Goal: Transaction & Acquisition: Purchase product/service

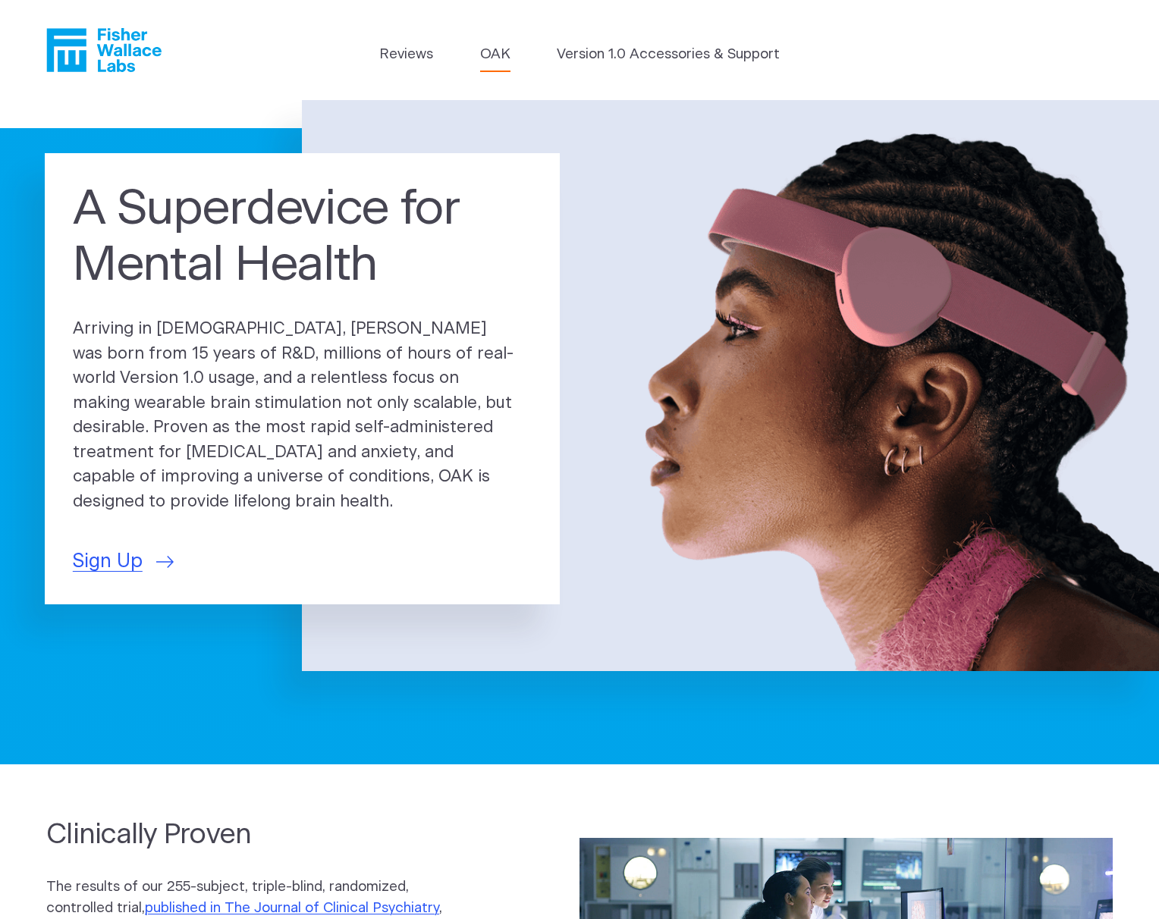
click at [494, 51] on link "OAK" at bounding box center [495, 54] width 30 height 21
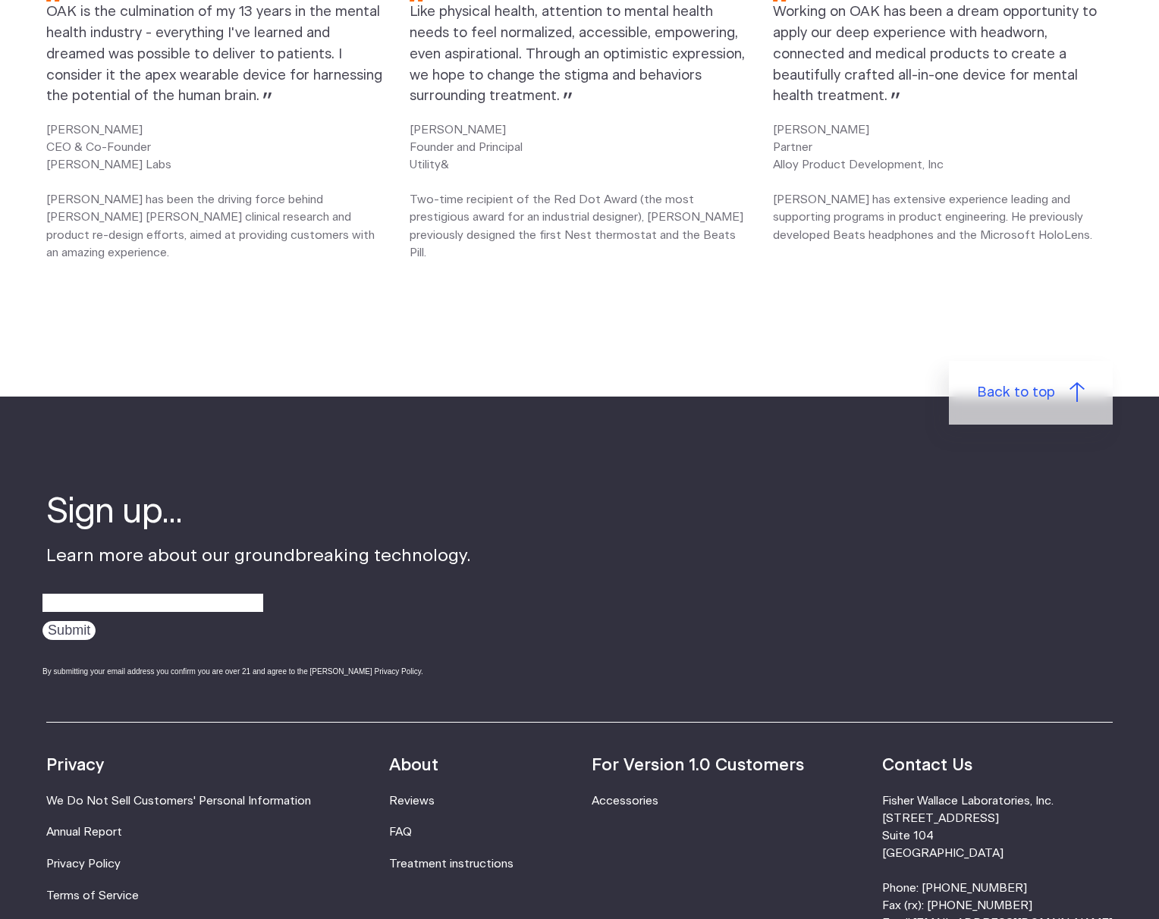
scroll to position [2243, 0]
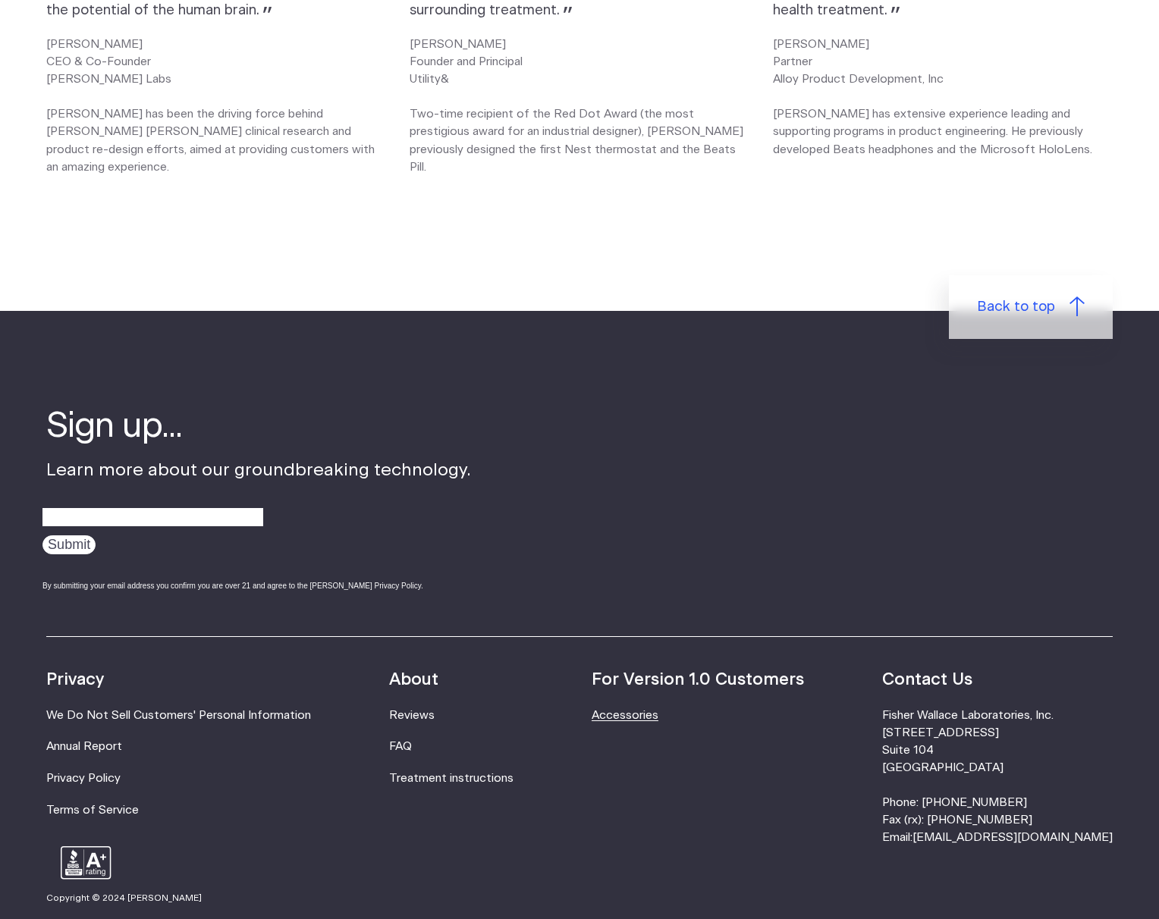
click at [656, 710] on link "Accessories" at bounding box center [625, 715] width 67 height 11
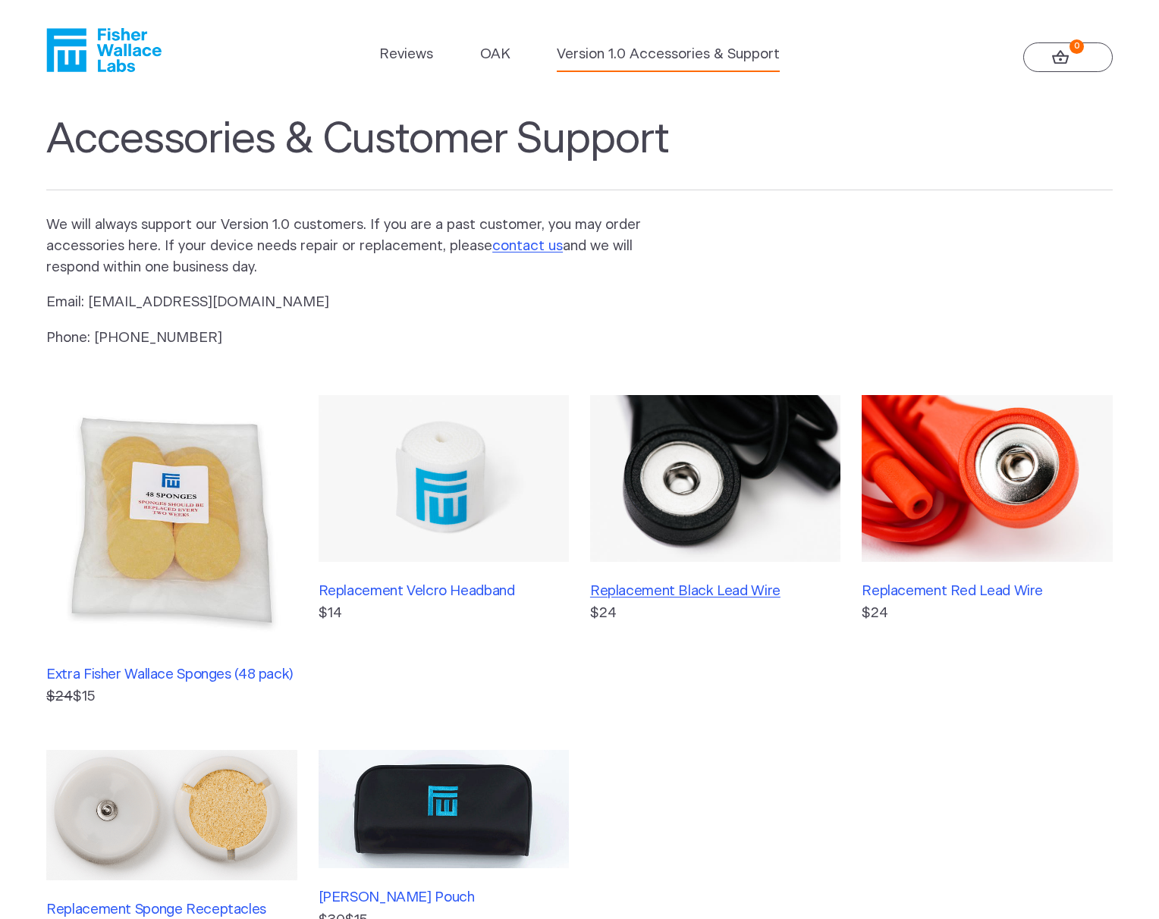
click at [658, 591] on h3 "Replacement Black Lead Wire" at bounding box center [715, 591] width 251 height 17
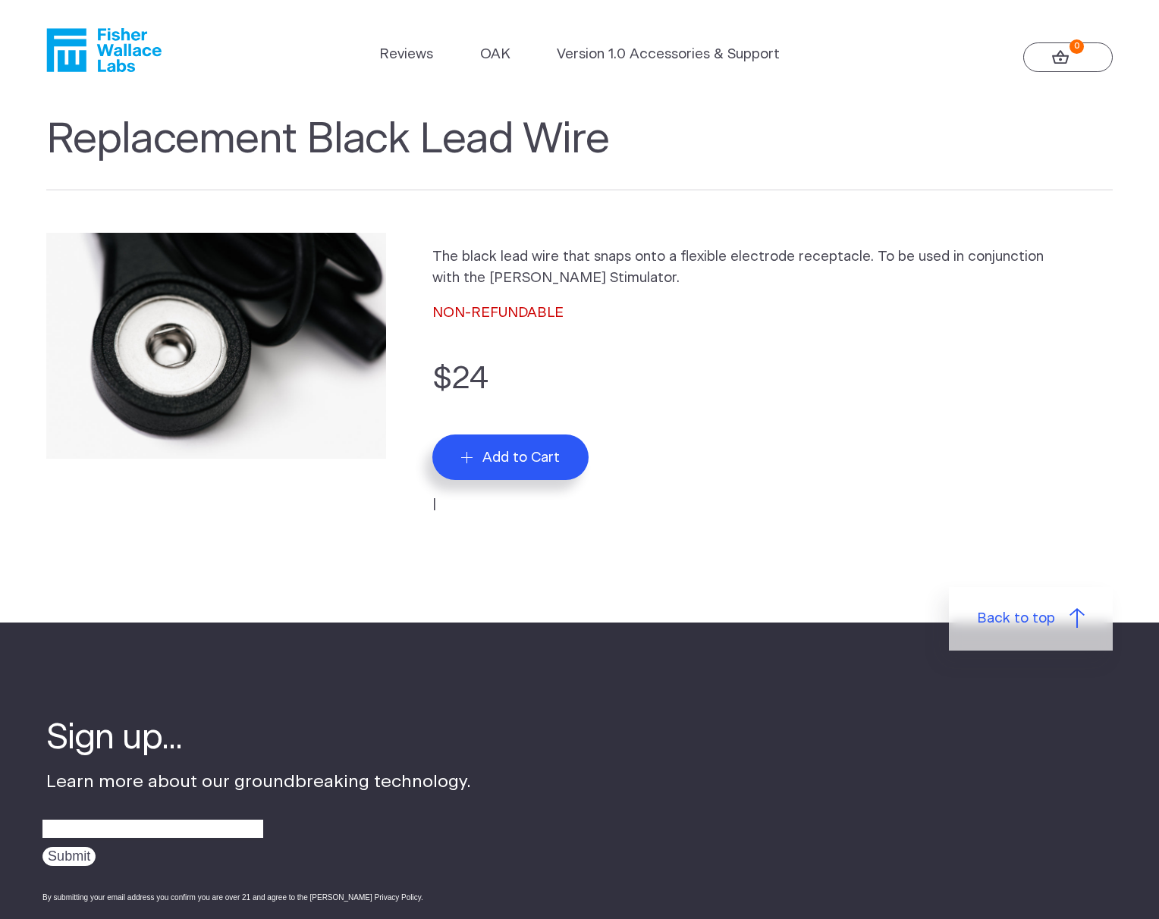
click at [499, 463] on span "Add to Cart" at bounding box center [520, 457] width 77 height 17
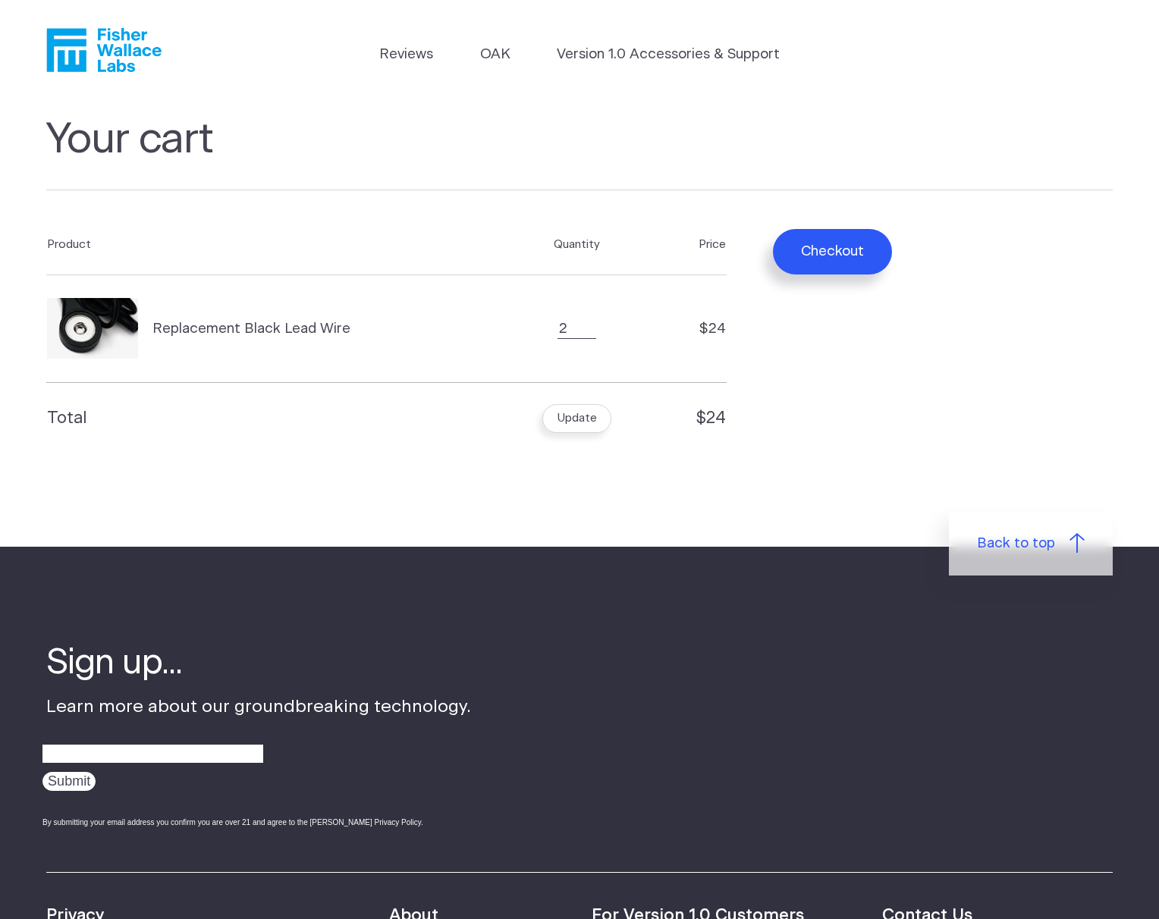
click at [586, 325] on input "2" at bounding box center [576, 329] width 38 height 20
click at [586, 325] on input "3" at bounding box center [576, 329] width 38 height 20
type input "4"
click at [586, 325] on input "4" at bounding box center [576, 329] width 38 height 20
click at [837, 253] on button "Checkout" at bounding box center [832, 252] width 119 height 46
